Goal: Navigation & Orientation: Find specific page/section

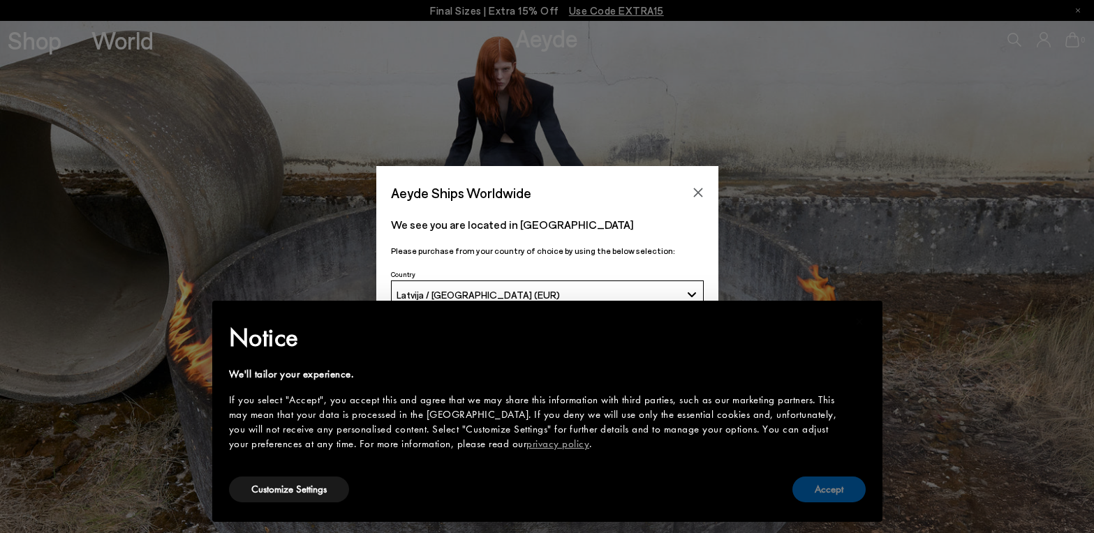
click at [843, 492] on button "Accept" at bounding box center [828, 490] width 73 height 26
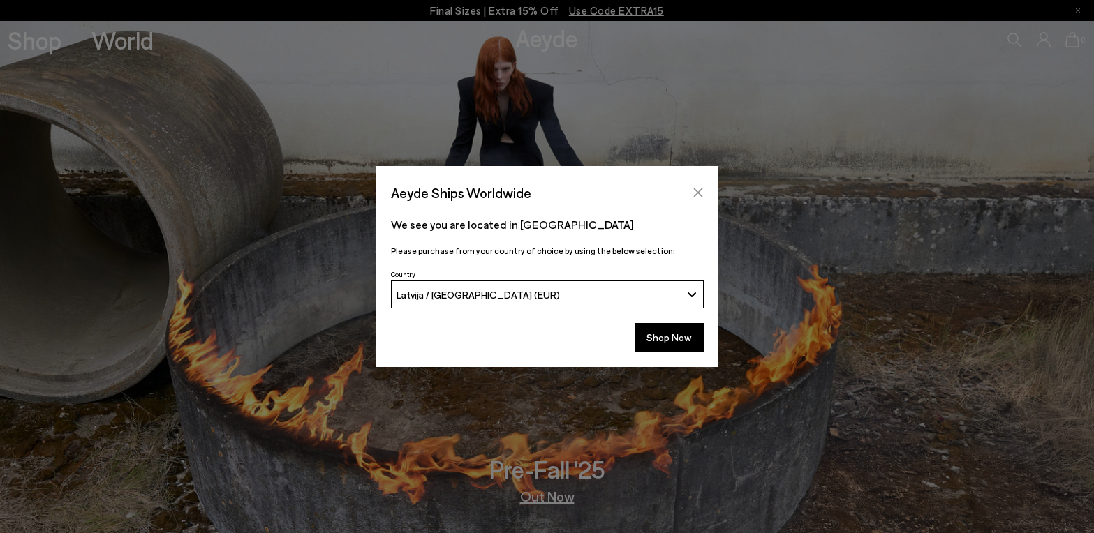
click at [693, 186] on button "Close" at bounding box center [698, 192] width 21 height 21
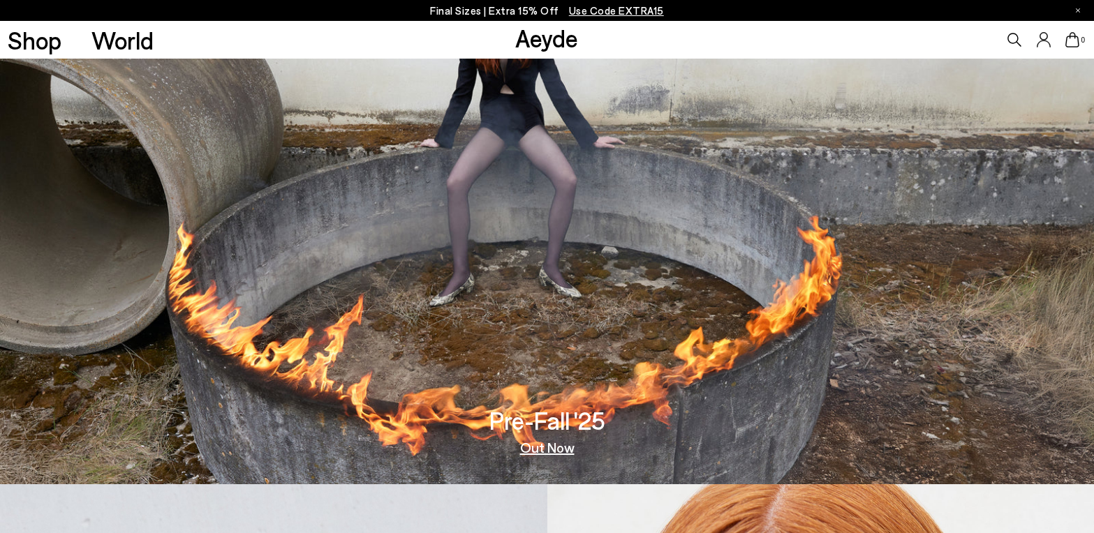
scroll to position [70, 0]
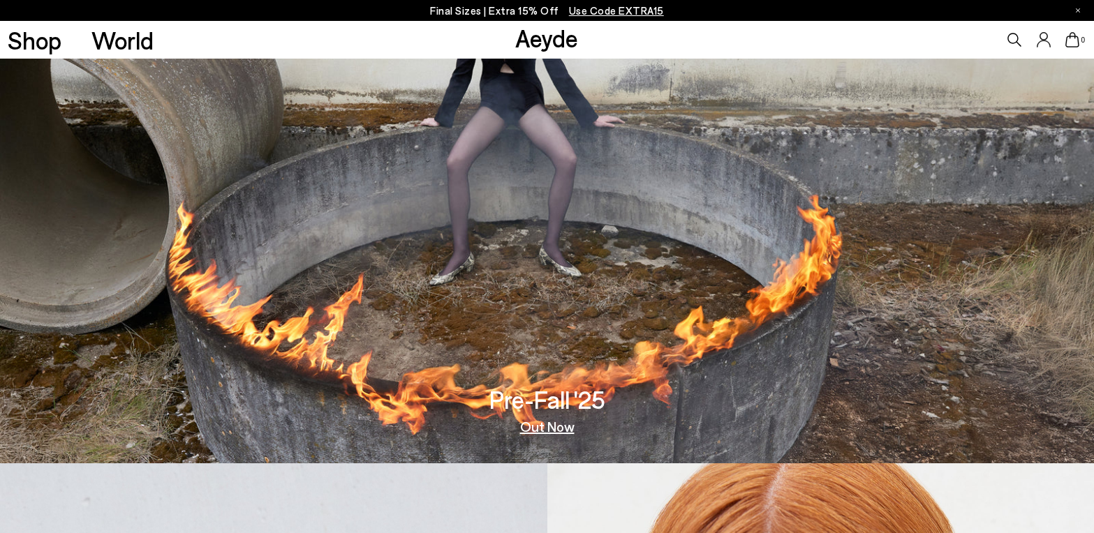
click at [552, 429] on link "Out Now" at bounding box center [547, 427] width 54 height 14
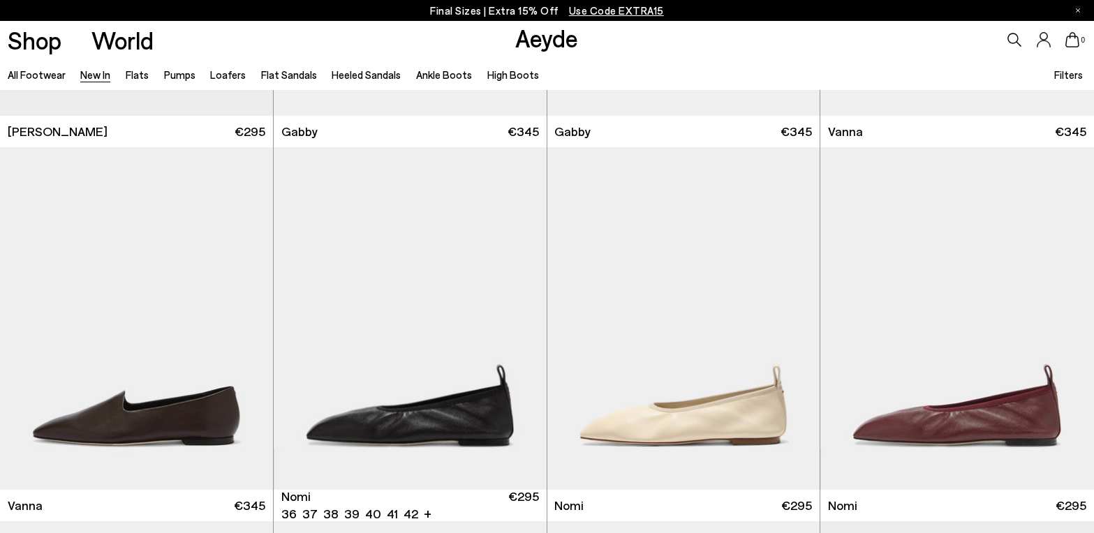
scroll to position [2234, 0]
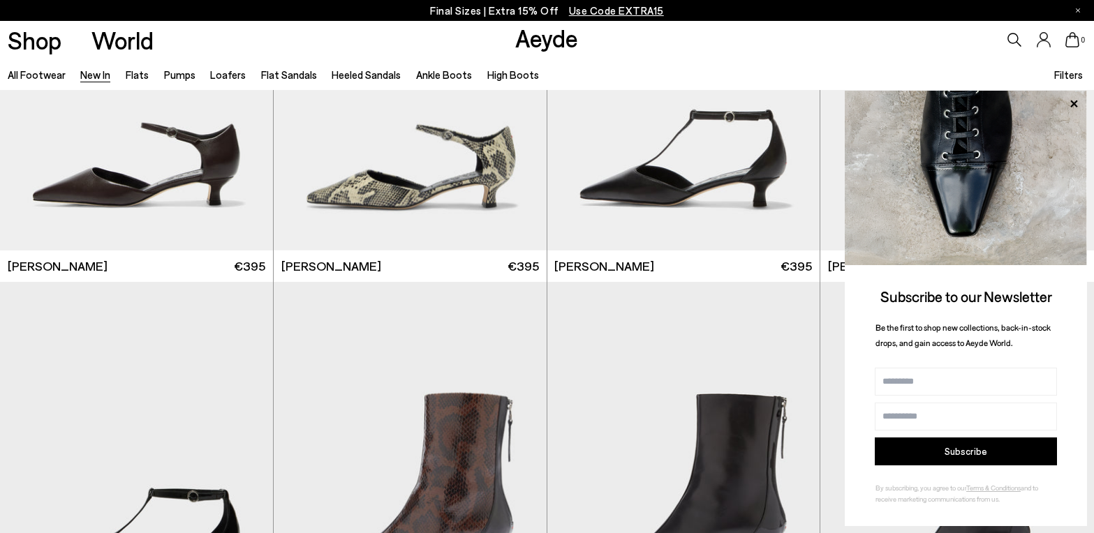
scroll to position [3281, 0]
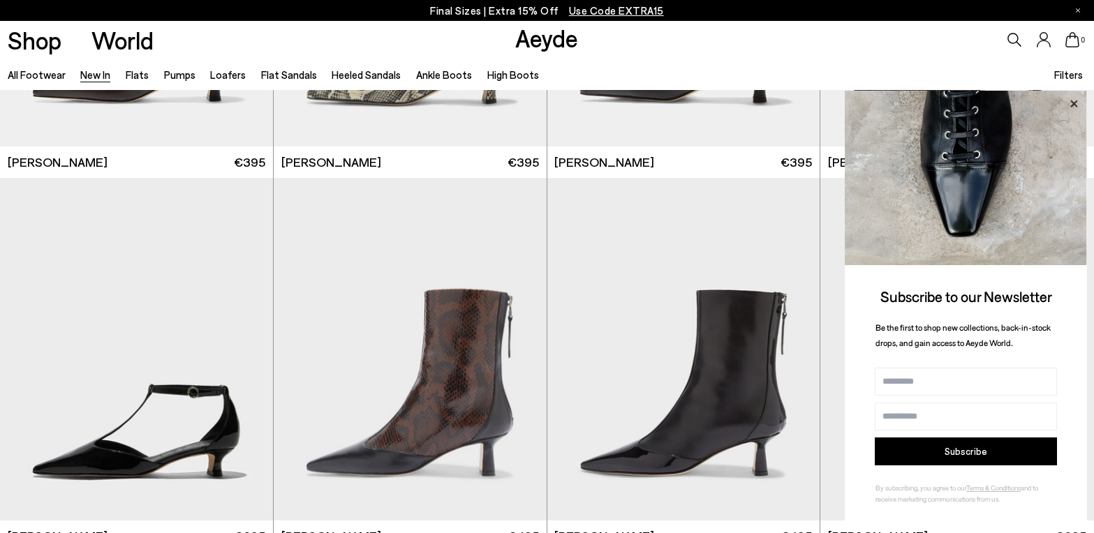
click at [1074, 105] on icon at bounding box center [1074, 104] width 18 height 18
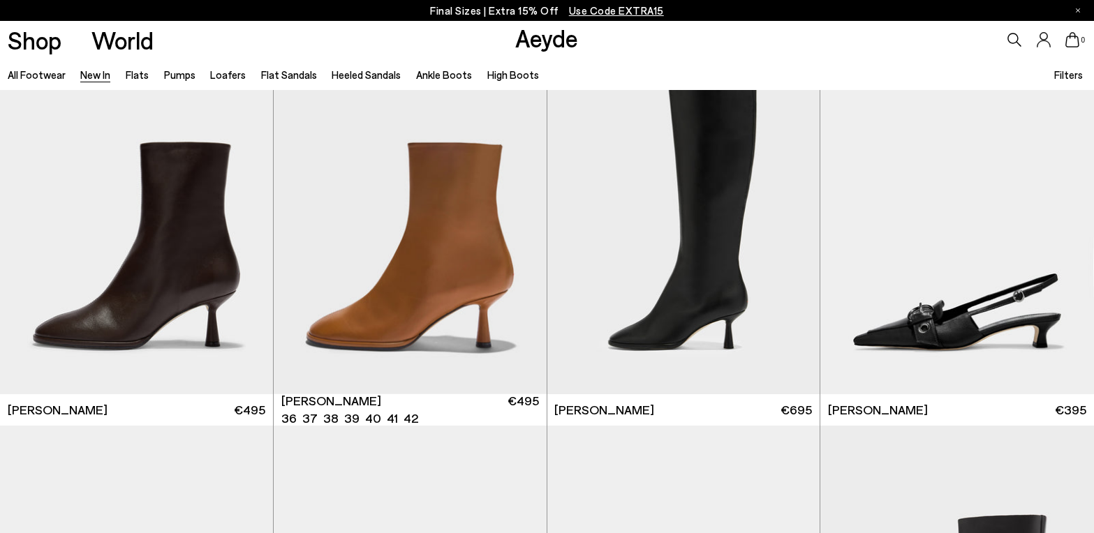
scroll to position [4189, 0]
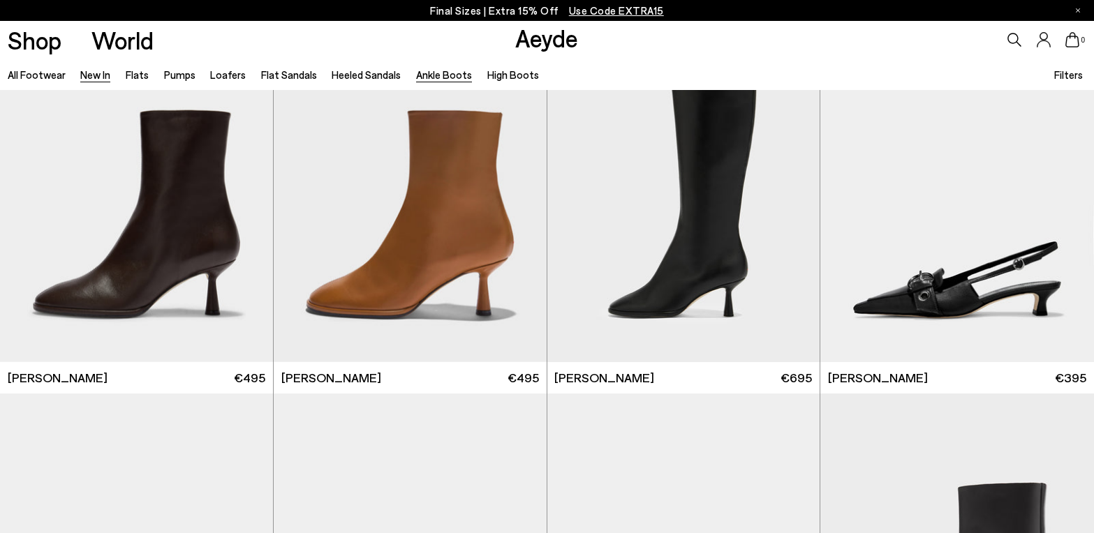
click at [437, 73] on link "Ankle Boots" at bounding box center [444, 74] width 56 height 13
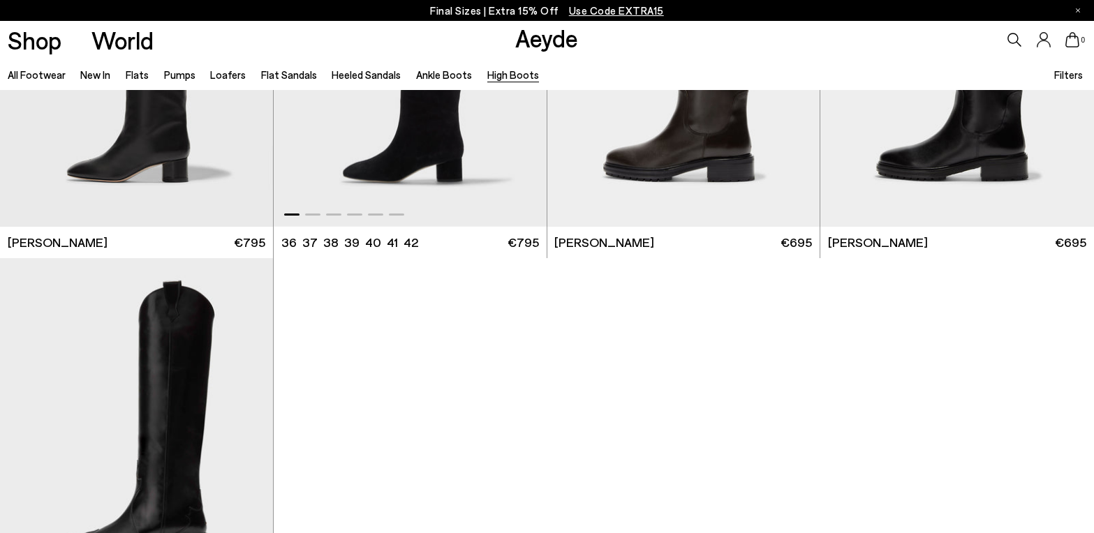
scroll to position [838, 0]
